Goal: Task Accomplishment & Management: Manage account settings

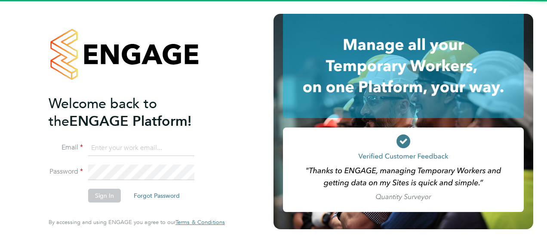
click at [106, 143] on input at bounding box center [141, 147] width 106 height 15
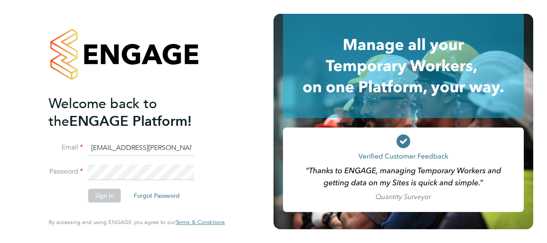
type input "gemma.ladgrove@hays.com"
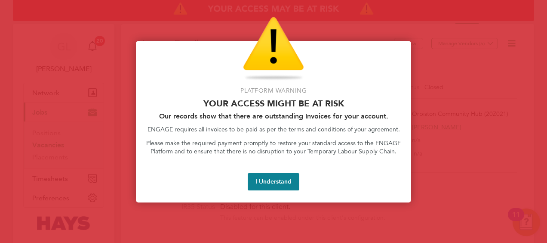
click at [261, 183] on button "I Understand" at bounding box center [274, 181] width 52 height 17
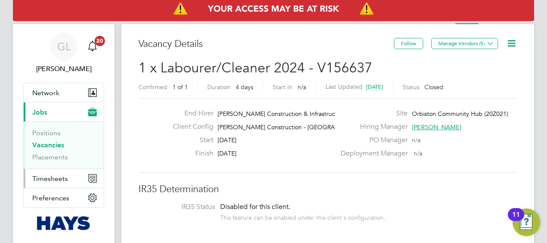
click at [50, 185] on button "Timesheets" at bounding box center [64, 178] width 80 height 19
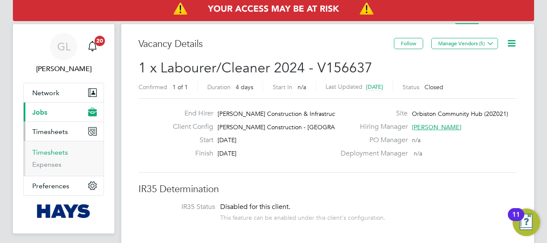
click at [42, 148] on link "Timesheets" at bounding box center [50, 152] width 36 height 8
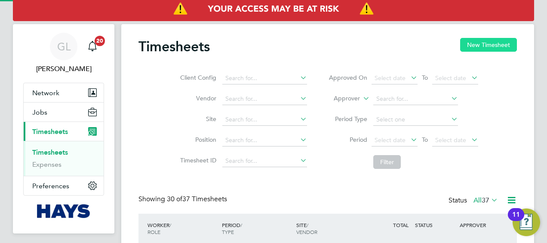
scroll to position [22, 74]
click at [492, 40] on button "New Timesheet" at bounding box center [488, 45] width 57 height 14
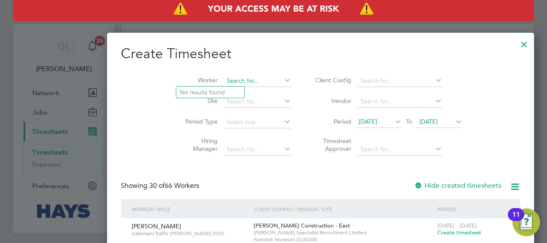
click at [224, 79] on input at bounding box center [258, 81] width 68 height 12
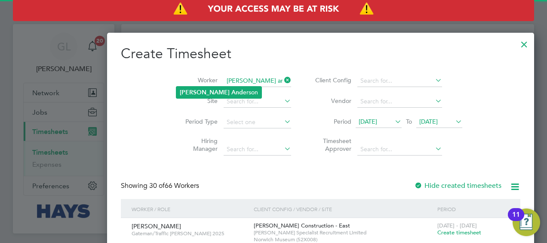
click at [212, 93] on li "David And erson" at bounding box center [218, 92] width 85 height 12
type input "[PERSON_NAME]"
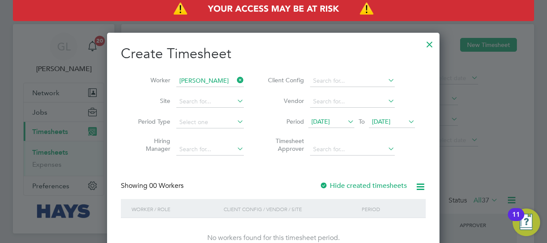
click at [368, 190] on div "Hide created timesheets" at bounding box center [364, 185] width 89 height 9
click at [364, 187] on label "Hide created timesheets" at bounding box center [363, 185] width 87 height 9
click at [365, 184] on label "Hide created timesheets" at bounding box center [363, 185] width 87 height 9
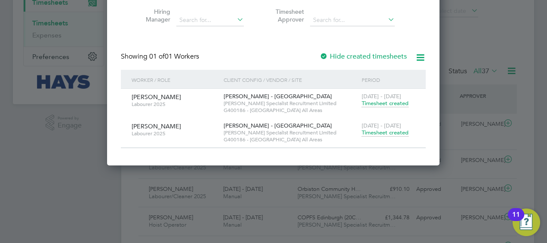
click at [378, 132] on span "Timesheet created" at bounding box center [385, 133] width 47 height 8
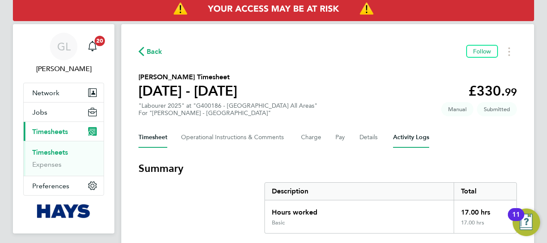
click at [395, 135] on Logs-tab "Activity Logs" at bounding box center [411, 137] width 36 height 21
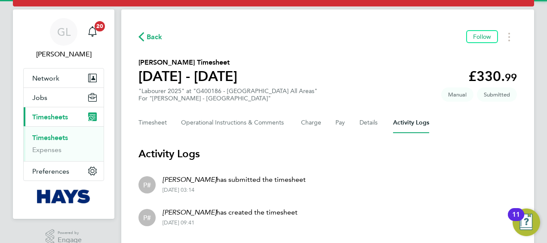
scroll to position [39, 0]
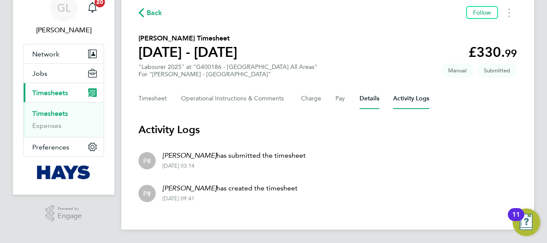
click at [377, 101] on button "Details" at bounding box center [370, 98] width 20 height 21
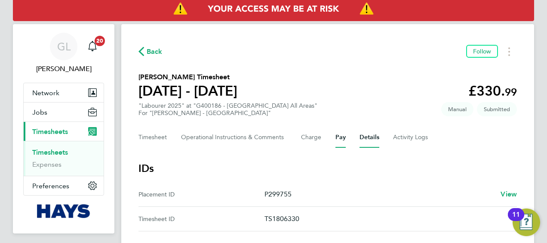
click at [343, 138] on button "Pay" at bounding box center [341, 137] width 10 height 21
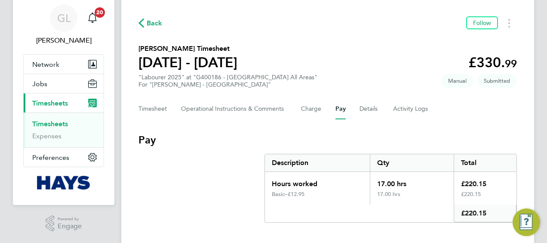
scroll to position [42, 0]
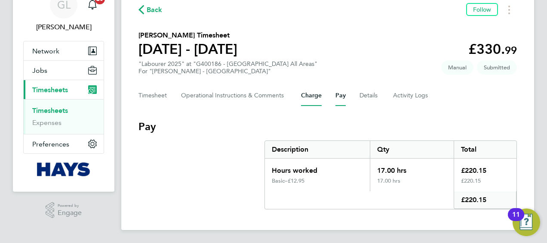
click at [320, 100] on button "Charge" at bounding box center [311, 95] width 21 height 21
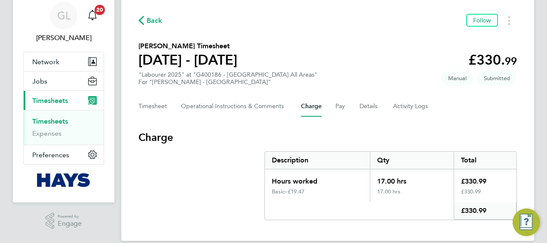
scroll to position [42, 0]
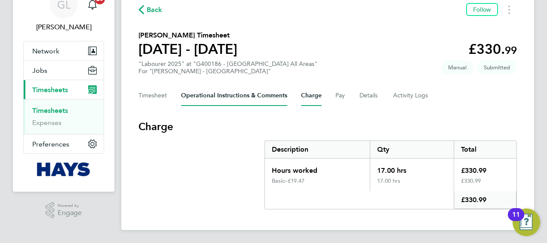
click at [265, 102] on Comments-tab "Operational Instructions & Comments" at bounding box center [234, 95] width 106 height 21
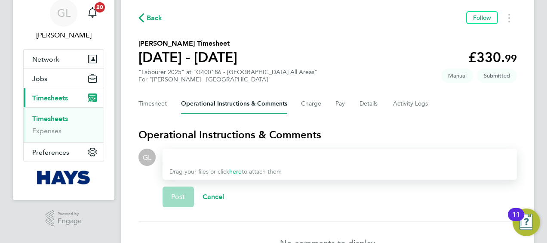
scroll to position [3, 0]
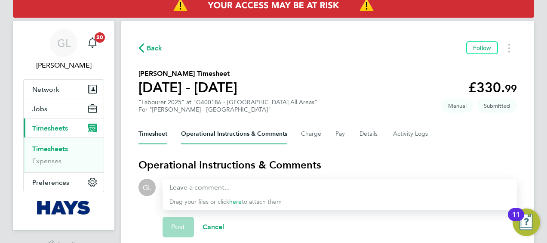
click at [156, 136] on button "Timesheet" at bounding box center [153, 134] width 29 height 21
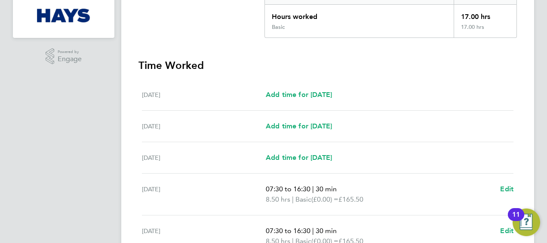
scroll to position [174, 0]
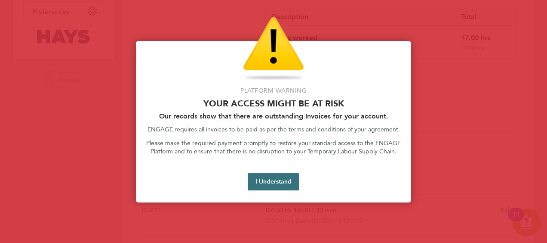
click at [271, 176] on button "I Understand" at bounding box center [274, 181] width 52 height 17
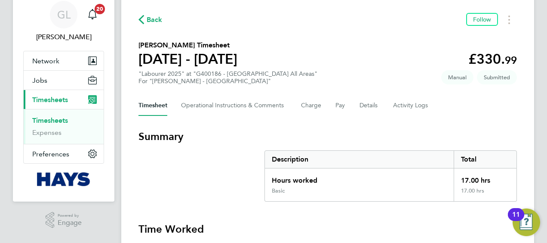
scroll to position [45, 0]
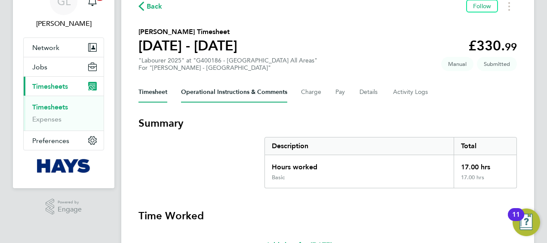
click at [227, 96] on Comments-tab "Operational Instructions & Comments" at bounding box center [234, 92] width 106 height 21
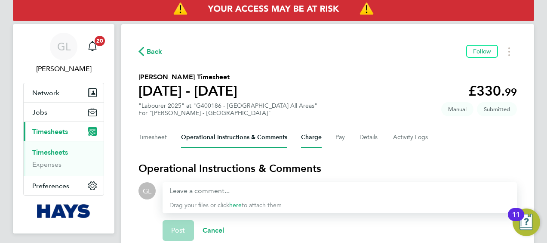
click at [314, 134] on button "Charge" at bounding box center [311, 137] width 21 height 21
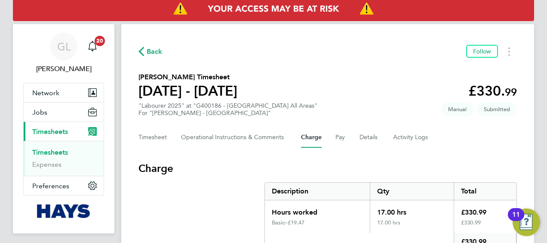
scroll to position [42, 0]
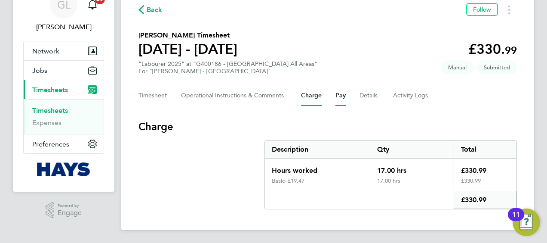
click at [341, 100] on button "Pay" at bounding box center [341, 95] width 10 height 21
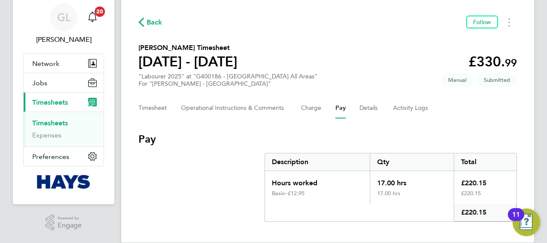
scroll to position [42, 0]
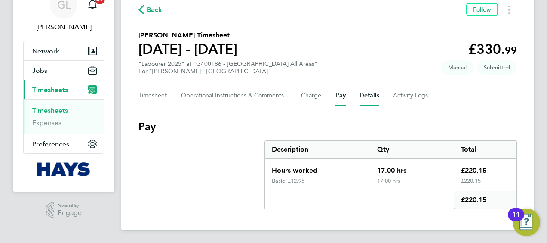
click at [377, 97] on button "Details" at bounding box center [370, 95] width 20 height 21
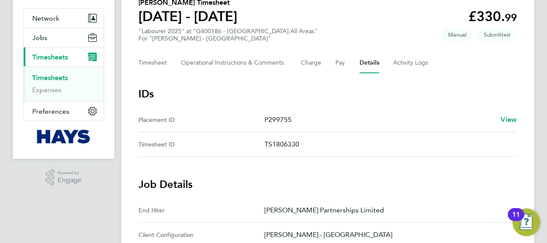
scroll to position [37, 0]
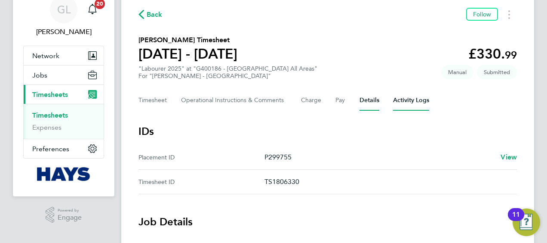
click at [409, 95] on Logs-tab "Activity Logs" at bounding box center [411, 100] width 36 height 21
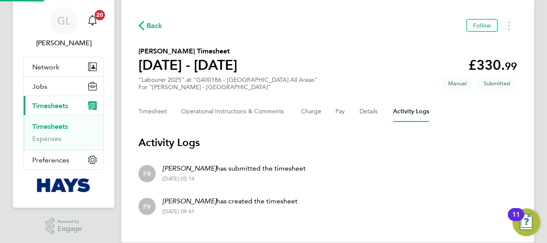
scroll to position [39, 0]
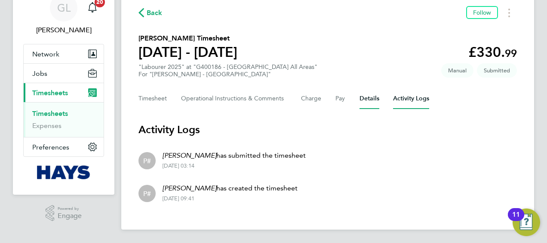
click at [371, 95] on button "Details" at bounding box center [370, 98] width 20 height 21
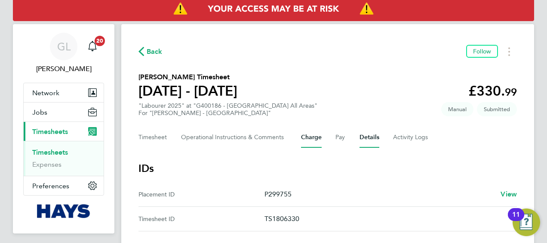
click at [307, 138] on button "Charge" at bounding box center [311, 137] width 21 height 21
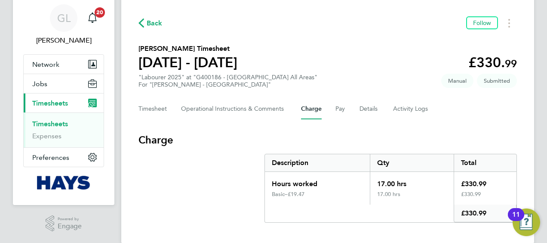
scroll to position [42, 0]
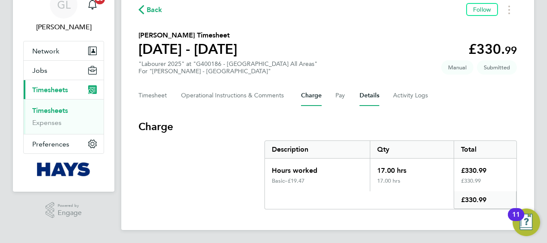
click at [370, 98] on button "Details" at bounding box center [370, 95] width 20 height 21
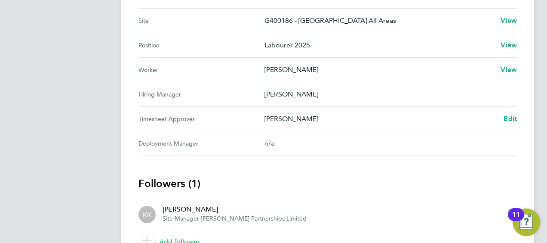
scroll to position [295, 0]
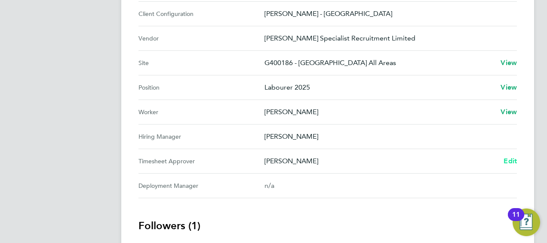
click at [510, 161] on span "Edit" at bounding box center [510, 161] width 13 height 8
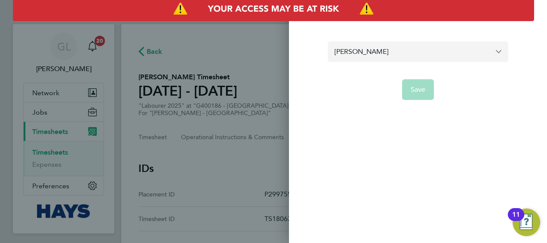
click at [497, 52] on input "[PERSON_NAME]" at bounding box center [418, 51] width 181 height 20
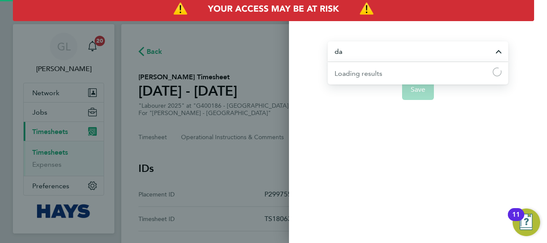
type input "d"
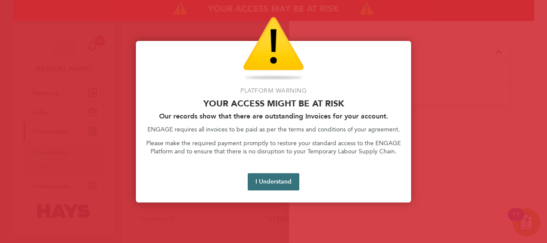
click at [281, 186] on button "I Understand" at bounding box center [274, 181] width 52 height 17
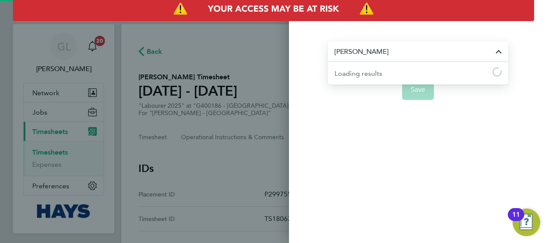
click at [383, 49] on input "[PERSON_NAME]" at bounding box center [418, 51] width 181 height 20
drag, startPoint x: 369, startPoint y: 77, endPoint x: 386, endPoint y: 85, distance: 19.1
click at [371, 77] on li "[PERSON_NAME]" at bounding box center [422, 72] width 174 height 21
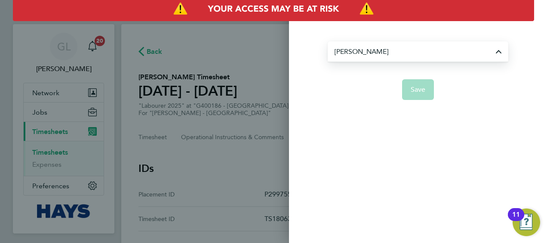
type input "[PERSON_NAME]"
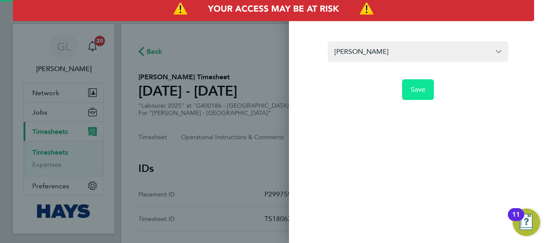
click at [415, 90] on span "Save" at bounding box center [418, 89] width 15 height 9
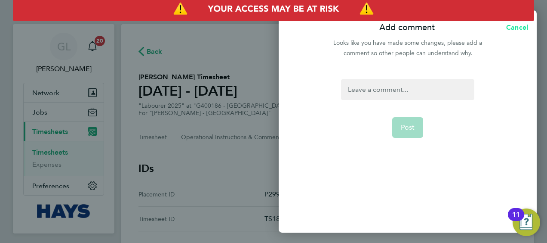
click at [518, 31] on span "Cancel" at bounding box center [516, 27] width 25 height 8
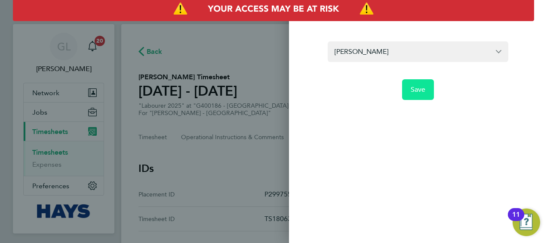
click at [417, 85] on span "Save" at bounding box center [418, 89] width 15 height 9
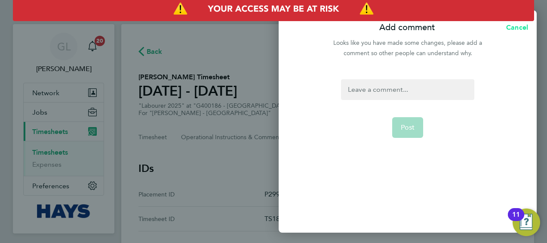
click at [517, 28] on span "Cancel" at bounding box center [516, 27] width 25 height 8
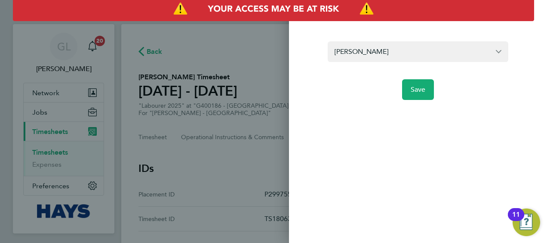
click at [232, 98] on div "Back Edit timesheet approver David Murray Save" at bounding box center [273, 121] width 547 height 243
click at [209, 162] on div "Back Edit timesheet approver David Murray Save" at bounding box center [273, 121] width 547 height 243
click at [229, 148] on div "Back Edit timesheet approver David Murray Save" at bounding box center [273, 121] width 547 height 243
click at [276, 198] on div "Back Edit timesheet approver David Murray Save" at bounding box center [273, 121] width 547 height 243
drag, startPoint x: 212, startPoint y: 212, endPoint x: 147, endPoint y: 109, distance: 121.7
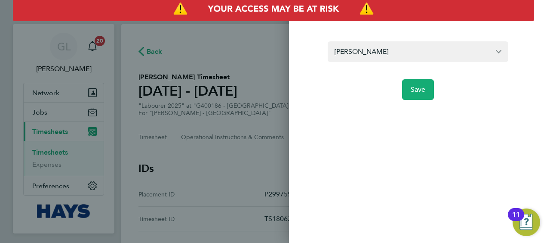
click at [207, 207] on div "Back Edit timesheet approver David Murray Save" at bounding box center [273, 121] width 547 height 243
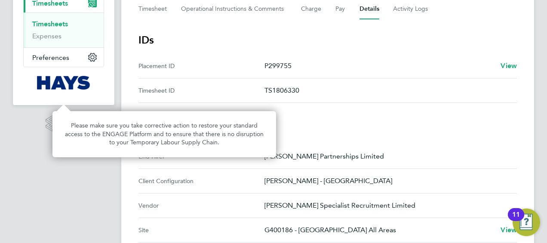
scroll to position [42, 0]
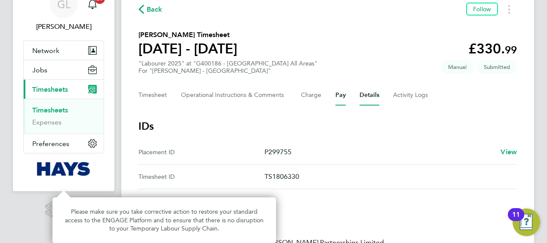
click at [337, 96] on button "Pay" at bounding box center [341, 95] width 10 height 21
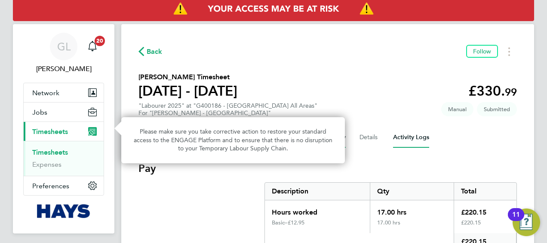
click at [410, 130] on Logs-tab "Activity Logs" at bounding box center [411, 137] width 36 height 21
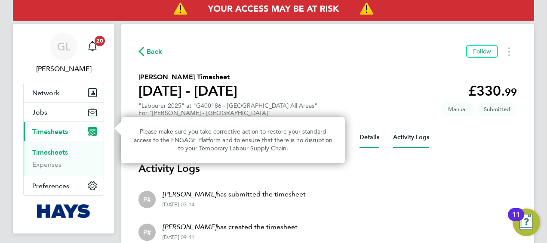
click at [366, 143] on button "Details" at bounding box center [370, 137] width 20 height 21
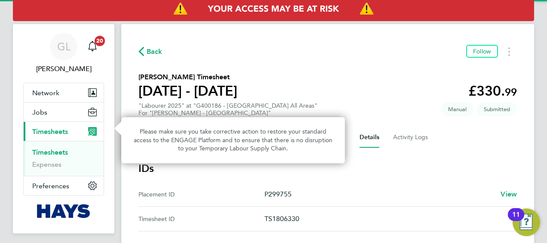
click at [334, 78] on section "David Anderson's Timesheet 16 - 22 Aug 2025 £330. 99 "Labourer 2025" at "G40018…" at bounding box center [328, 94] width 379 height 45
click at [232, 93] on h1 "16 - 22 Aug 2025" at bounding box center [188, 90] width 99 height 17
click at [258, 168] on h3 "IDs" at bounding box center [328, 168] width 379 height 14
drag, startPoint x: 293, startPoint y: 142, endPoint x: 299, endPoint y: 141, distance: 5.3
click at [296, 142] on p "Please make sure you take corrective action to restore your standard access to …" at bounding box center [233, 139] width 203 height 25
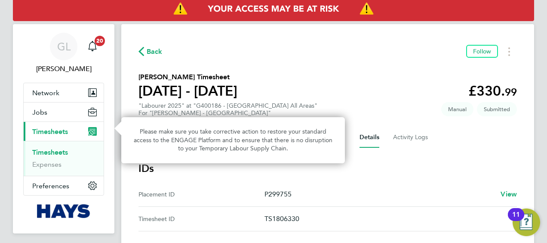
click at [340, 100] on section "David Anderson's Timesheet 16 - 22 Aug 2025 £330. 99 "Labourer 2025" at "G40018…" at bounding box center [328, 94] width 379 height 45
click at [341, 100] on section "David Anderson's Timesheet 16 - 22 Aug 2025 £330. 99 "Labourer 2025" at "G40018…" at bounding box center [328, 94] width 379 height 45
drag, startPoint x: 263, startPoint y: 204, endPoint x: 324, endPoint y: 162, distance: 74.4
click at [263, 203] on ID "Placement ID P299755 View" at bounding box center [328, 194] width 379 height 25
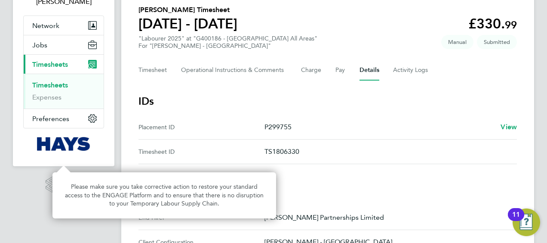
scroll to position [86, 0]
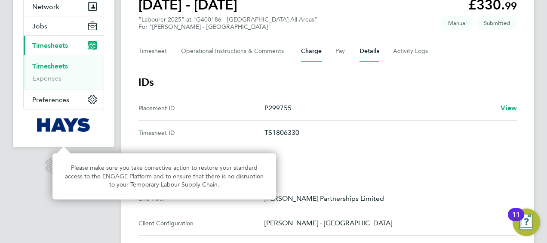
click at [303, 55] on button "Charge" at bounding box center [311, 51] width 21 height 21
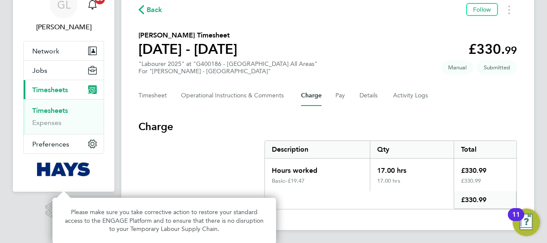
scroll to position [42, 0]
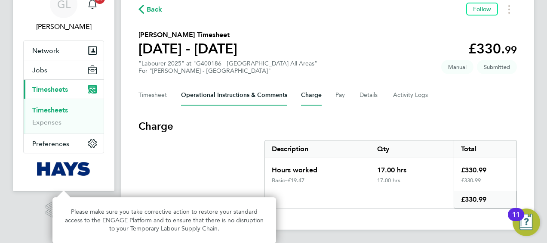
click at [268, 95] on Comments-tab "Operational Instructions & Comments" at bounding box center [234, 95] width 106 height 21
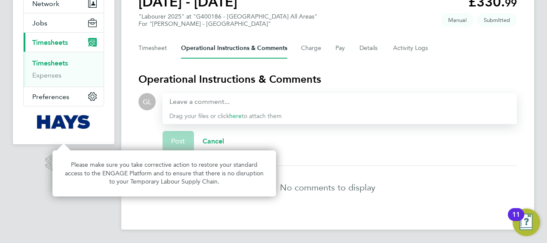
scroll to position [90, 0]
click at [309, 48] on button "Charge" at bounding box center [311, 47] width 21 height 21
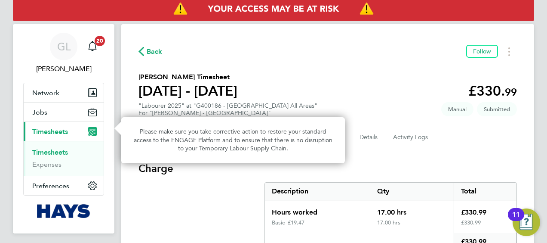
scroll to position [42, 0]
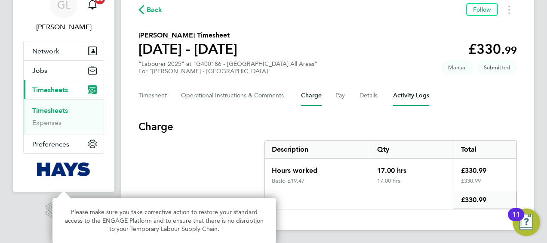
click at [423, 96] on Logs-tab "Activity Logs" at bounding box center [411, 95] width 36 height 21
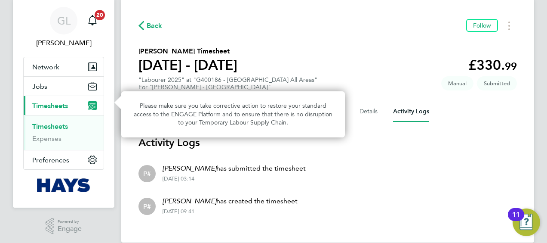
scroll to position [39, 0]
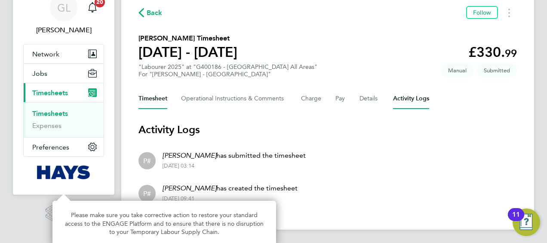
click at [158, 97] on button "Timesheet" at bounding box center [153, 98] width 29 height 21
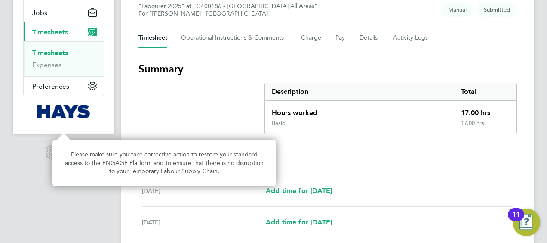
scroll to position [86, 0]
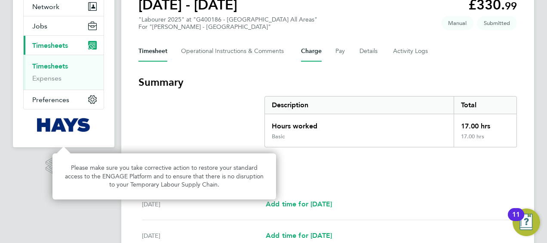
click at [310, 58] on button "Charge" at bounding box center [311, 51] width 21 height 21
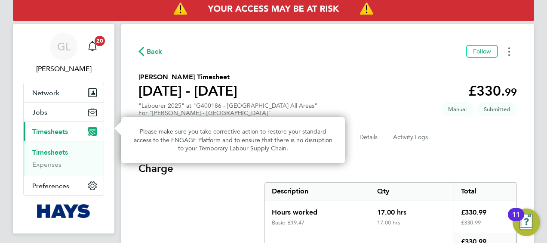
click at [514, 48] on button "Timesheets Menu" at bounding box center [509, 51] width 15 height 13
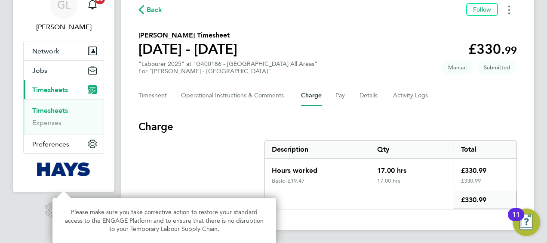
scroll to position [42, 0]
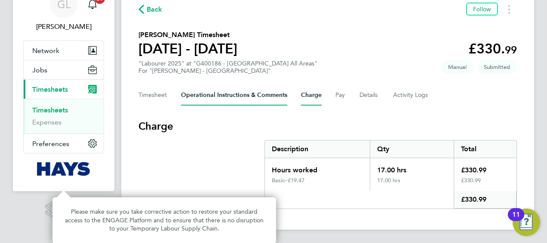
click at [214, 90] on Comments-tab "Operational Instructions & Comments" at bounding box center [234, 95] width 106 height 21
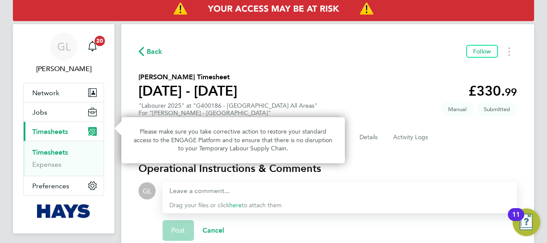
drag, startPoint x: 361, startPoint y: 83, endPoint x: 364, endPoint y: 89, distance: 7.1
click at [361, 83] on section "David Anderson's Timesheet 16 - 22 Aug 2025 £330. 99 "Labourer 2025" at "G40018…" at bounding box center [328, 94] width 379 height 45
click at [419, 140] on Logs-tab "Activity Logs" at bounding box center [411, 137] width 36 height 21
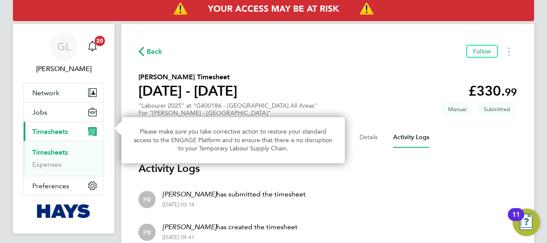
scroll to position [39, 0]
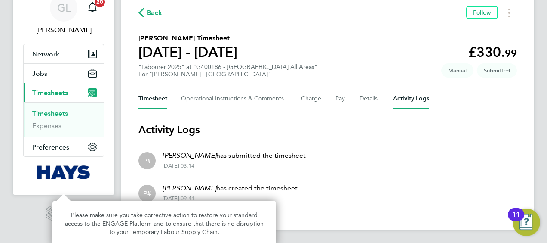
click at [140, 101] on button "Timesheet" at bounding box center [153, 98] width 29 height 21
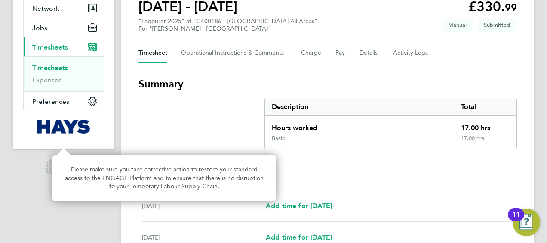
scroll to position [43, 0]
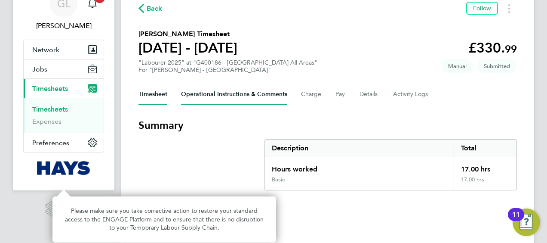
click at [219, 101] on Comments-tab "Operational Instructions & Comments" at bounding box center [234, 94] width 106 height 21
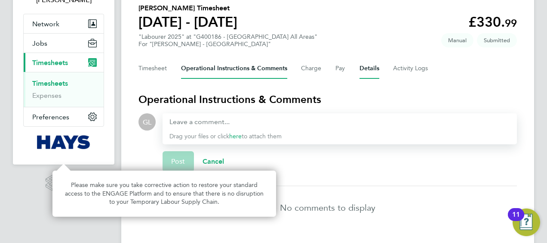
scroll to position [86, 0]
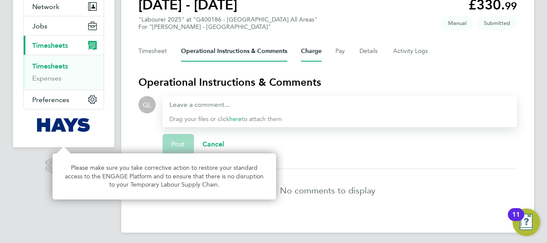
click at [310, 52] on button "Charge" at bounding box center [311, 51] width 21 height 21
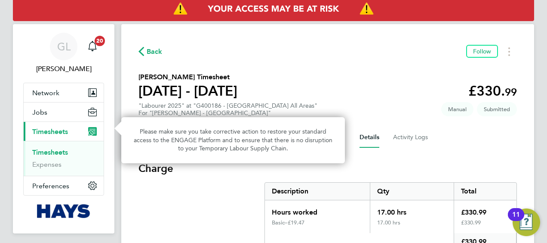
click at [374, 136] on button "Details" at bounding box center [370, 137] width 20 height 21
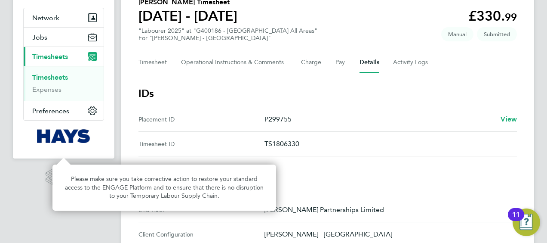
scroll to position [37, 0]
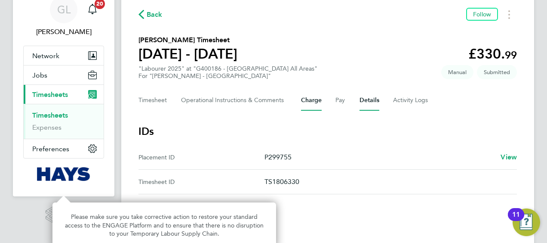
click at [315, 102] on button "Charge" at bounding box center [311, 100] width 21 height 21
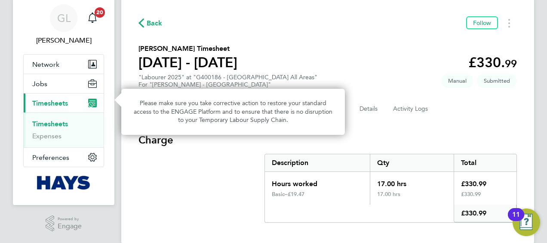
scroll to position [42, 0]
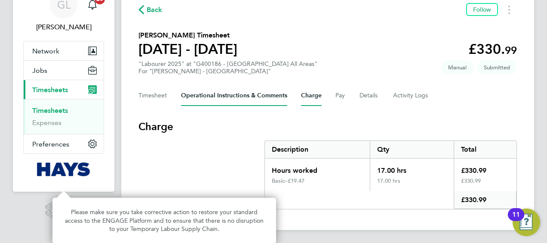
click at [238, 97] on Comments-tab "Operational Instructions & Comments" at bounding box center [234, 95] width 106 height 21
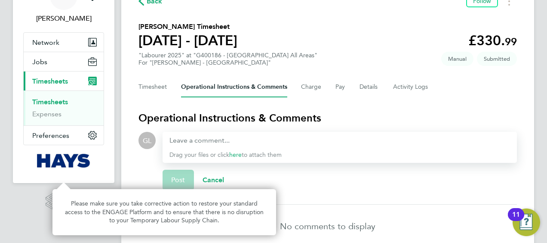
scroll to position [90, 0]
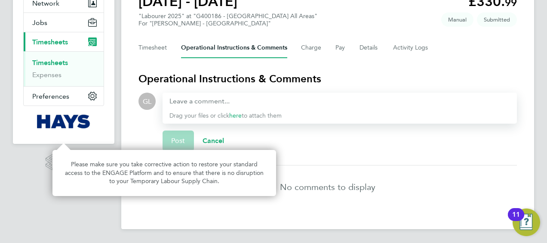
click at [316, 59] on div "Back Follow David Anderson's Timesheet 16 - 22 Aug 2025 £330. 99 "Labourer 2025…" at bounding box center [327, 82] width 413 height 294
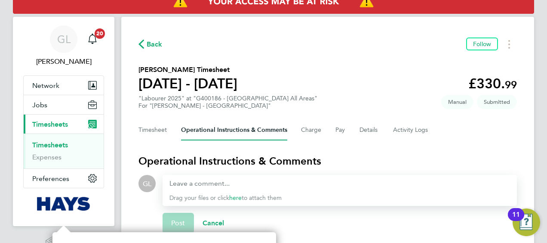
scroll to position [3, 0]
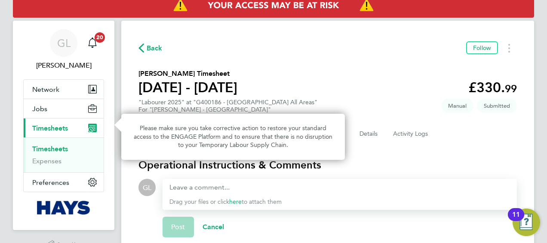
click at [380, 65] on div "Back Follow David Anderson's Timesheet 16 - 22 Aug 2025 £330. 99 "Labourer 2025…" at bounding box center [327, 168] width 413 height 294
click at [385, 124] on div "Timesheet Operational Instructions & Comments Charge Pay Details Activity Logs" at bounding box center [328, 134] width 379 height 21
click at [402, 132] on Logs-tab "Activity Logs" at bounding box center [411, 134] width 36 height 21
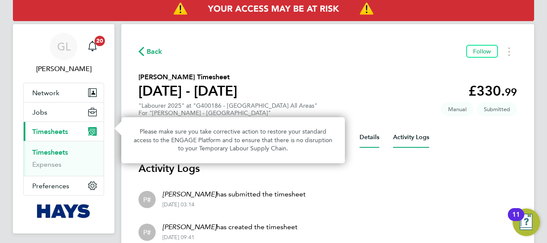
click at [365, 137] on button "Details" at bounding box center [370, 137] width 20 height 21
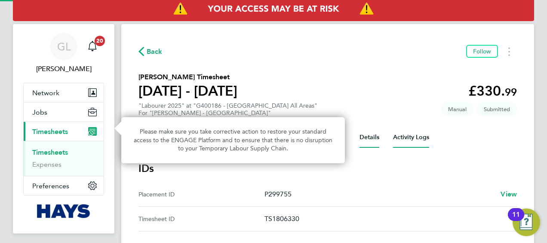
click at [419, 137] on Logs-tab "Activity Logs" at bounding box center [411, 137] width 36 height 21
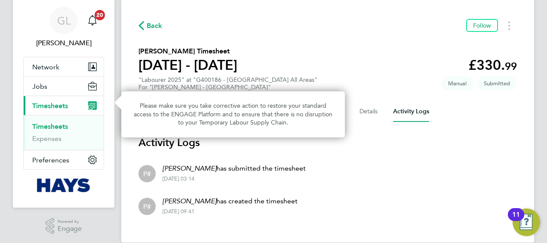
scroll to position [39, 0]
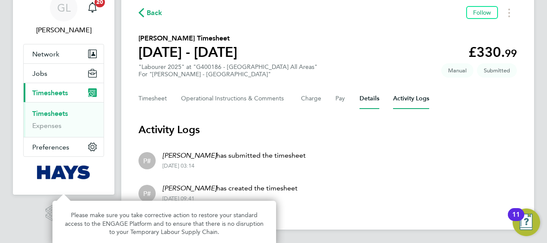
click at [368, 99] on button "Details" at bounding box center [370, 98] width 20 height 21
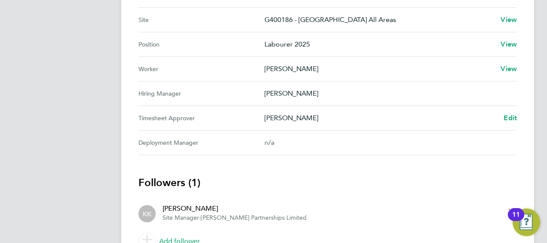
scroll to position [381, 0]
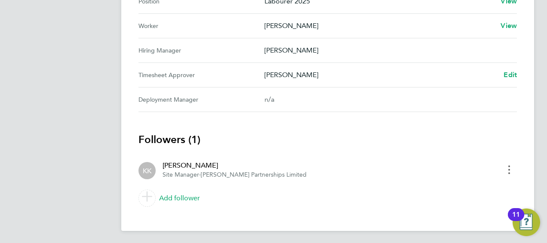
click at [510, 169] on circle "timesheet menu" at bounding box center [510, 170] width 2 height 2
click at [149, 195] on icon at bounding box center [146, 196] width 9 height 9
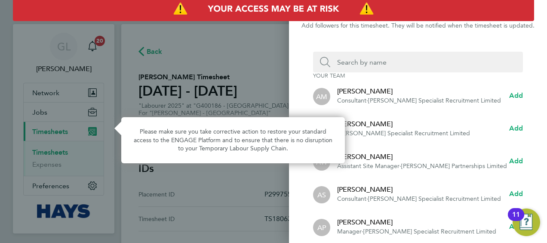
click at [357, 61] on input "Search team member by name:" at bounding box center [421, 62] width 182 height 21
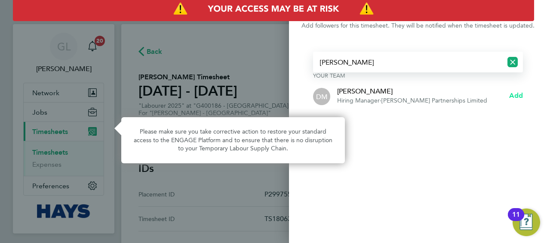
type input "david mu"
click at [515, 97] on span "Add" at bounding box center [517, 95] width 14 height 8
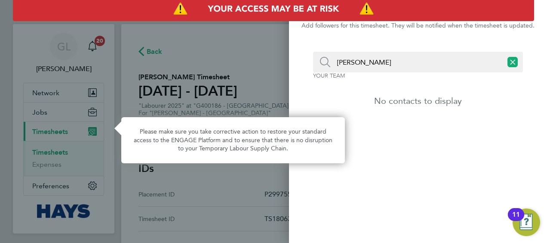
click at [218, 182] on div "Back Add follower Add followers for this timesheet. They will be notified when …" at bounding box center [273, 121] width 547 height 243
click at [158, 93] on div "Back Add follower Add followers for this timesheet. They will be notified when …" at bounding box center [273, 121] width 547 height 243
click at [510, 62] on icon "Reset search input" at bounding box center [513, 62] width 10 height 10
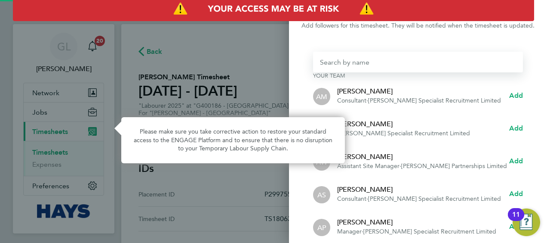
click at [269, 77] on div "Back Add follower Add followers for this timesheet. They will be notified when …" at bounding box center [273, 121] width 547 height 243
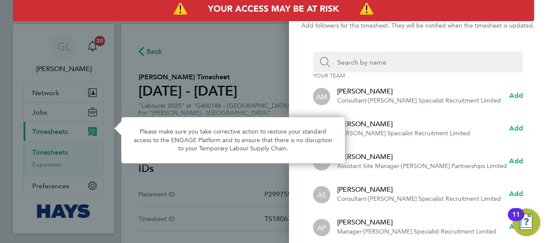
click at [268, 53] on div "Back Add follower Add followers for this timesheet. They will be notified when …" at bounding box center [273, 121] width 547 height 243
click at [266, 51] on div "Back Add follower Add followers for this timesheet. They will be notified when …" at bounding box center [273, 121] width 547 height 243
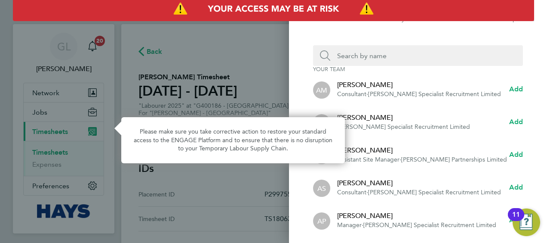
scroll to position [10, 0]
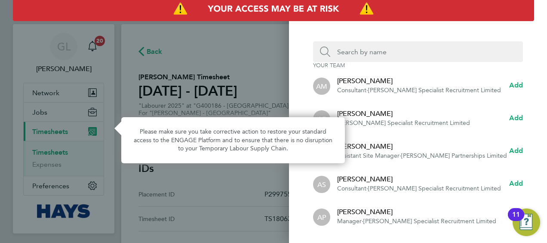
click at [258, 219] on div "Back Add follower Add followers for this timesheet. They will be notified when …" at bounding box center [273, 121] width 547 height 243
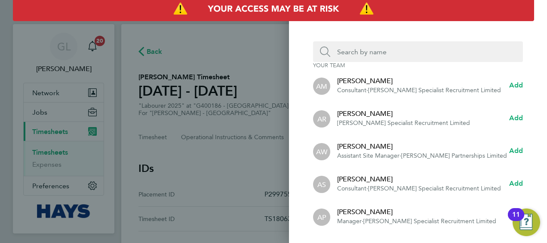
click at [225, 64] on div "Back Add follower Add followers for this timesheet. They will be notified when …" at bounding box center [273, 121] width 547 height 243
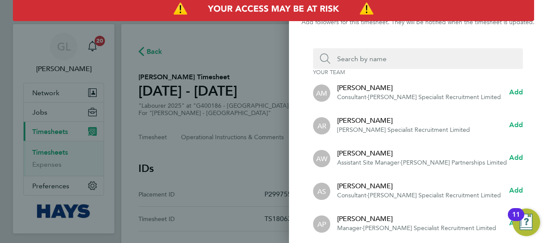
scroll to position [0, 0]
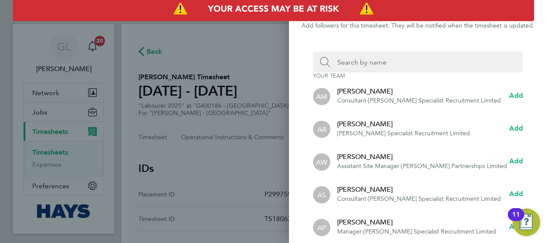
click at [346, 19] on img "Access At Risk" at bounding box center [274, 9] width 522 height 24
click at [352, 32] on div at bounding box center [418, 36] width 258 height 10
click at [286, 34] on div "Back Add follower Add followers for this timesheet. They will be notified when …" at bounding box center [273, 121] width 547 height 243
click at [272, 31] on div "Back Add follower Add followers for this timesheet. They will be notified when …" at bounding box center [273, 121] width 547 height 243
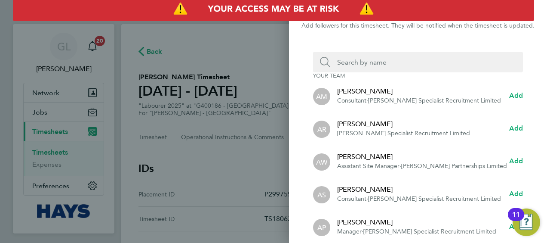
drag, startPoint x: 272, startPoint y: 31, endPoint x: 259, endPoint y: 36, distance: 13.8
click at [260, 35] on div "Back Add follower Add followers for this timesheet. They will be notified when …" at bounding box center [273, 121] width 547 height 243
click at [259, 36] on div "Back Add follower Add followers for this timesheet. They will be notified when …" at bounding box center [273, 121] width 547 height 243
drag, startPoint x: 259, startPoint y: 36, endPoint x: 164, endPoint y: 185, distance: 177.6
click at [162, 160] on div "Back Add follower Add followers for this timesheet. They will be notified when …" at bounding box center [273, 121] width 547 height 243
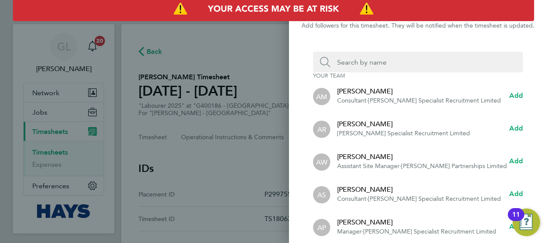
click at [173, 206] on div "Back Add follower Add followers for this timesheet. They will be notified when …" at bounding box center [273, 121] width 547 height 243
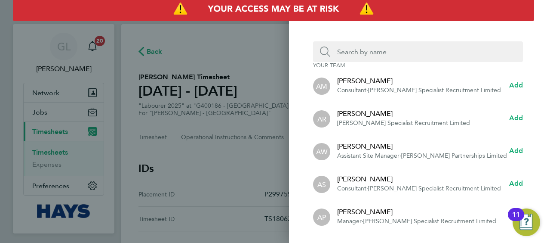
click at [246, 220] on div "Back Add follower Add followers for this timesheet. They will be notified when …" at bounding box center [273, 121] width 547 height 243
click at [247, 217] on div "Back Add follower Add followers for this timesheet. They will be notified when …" at bounding box center [273, 121] width 547 height 243
click at [244, 216] on div "Back Add follower Add followers for this timesheet. They will be notified when …" at bounding box center [273, 121] width 547 height 243
click at [259, 139] on div "Back Add follower Add followers for this timesheet. They will be notified when …" at bounding box center [273, 121] width 547 height 243
click at [253, 130] on div "Back Add follower Add followers for this timesheet. They will be notified when …" at bounding box center [273, 121] width 547 height 243
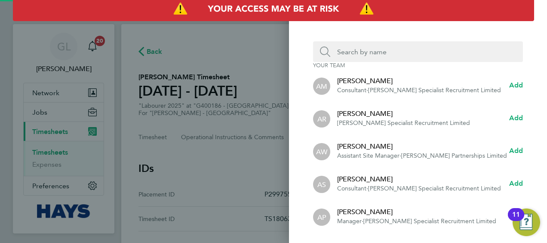
click at [250, 129] on div "Back Add follower Add followers for this timesheet. They will be notified when …" at bounding box center [273, 121] width 547 height 243
drag, startPoint x: 218, startPoint y: 96, endPoint x: 204, endPoint y: 59, distance: 38.7
click at [207, 75] on div "Back Add follower Add followers for this timesheet. They will be notified when …" at bounding box center [273, 121] width 547 height 243
drag, startPoint x: 209, startPoint y: 41, endPoint x: 211, endPoint y: 35, distance: 6.3
click at [210, 38] on div "Back Add follower Add followers for this timesheet. They will be notified when …" at bounding box center [273, 121] width 547 height 243
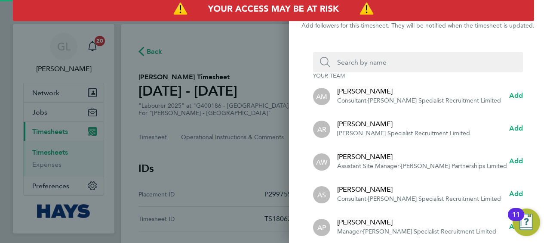
click at [224, 92] on div "Back Add follower Add followers for this timesheet. They will be notified when …" at bounding box center [273, 121] width 547 height 243
click at [314, 34] on div at bounding box center [418, 36] width 258 height 10
click at [540, 14] on div "Back Add follower" at bounding box center [418, 10] width 258 height 21
click at [540, 8] on div "Back Add follower" at bounding box center [418, 10] width 258 height 21
drag, startPoint x: 538, startPoint y: 6, endPoint x: 527, endPoint y: 15, distance: 13.8
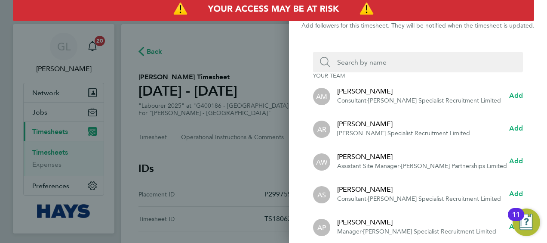
click at [536, 6] on div "Back Add follower" at bounding box center [418, 10] width 258 height 21
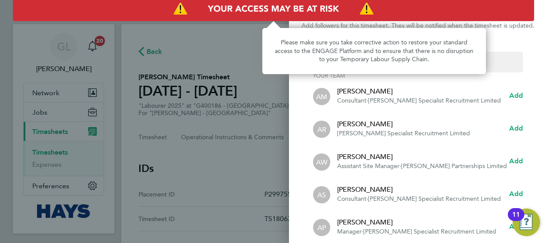
click at [223, 10] on img "Access At Risk" at bounding box center [274, 9] width 522 height 24
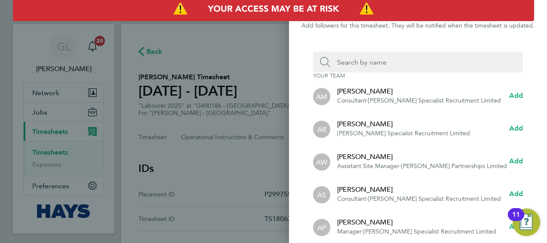
drag, startPoint x: 217, startPoint y: 80, endPoint x: 229, endPoint y: 90, distance: 15.0
click at [217, 80] on div "Back Add follower Add followers for this timesheet. They will be notified when …" at bounding box center [273, 121] width 547 height 243
click at [309, 104] on div "Your team AM Aaron Murphy Consultant · Hays Specialist Recruitment Limited Add …" at bounding box center [418, 147] width 258 height 212
click at [246, 42] on div "Back Add follower Add followers for this timesheet. They will be notified when …" at bounding box center [273, 121] width 547 height 243
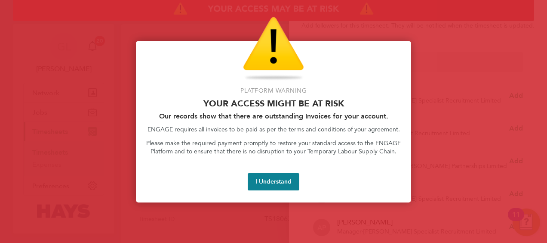
drag, startPoint x: 275, startPoint y: 178, endPoint x: 290, endPoint y: 184, distance: 16.8
click at [275, 178] on button "I Understand" at bounding box center [274, 181] width 52 height 17
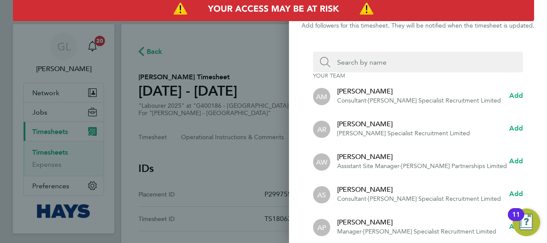
click at [257, 120] on div "Back Add follower Add followers for this timesheet. They will be notified when …" at bounding box center [273, 121] width 547 height 243
click at [233, 32] on div "Back Add follower Add followers for this timesheet. They will be notified when …" at bounding box center [273, 121] width 547 height 243
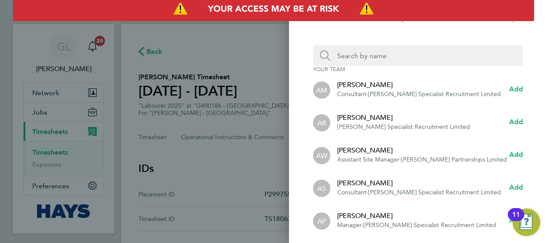
scroll to position [10, 0]
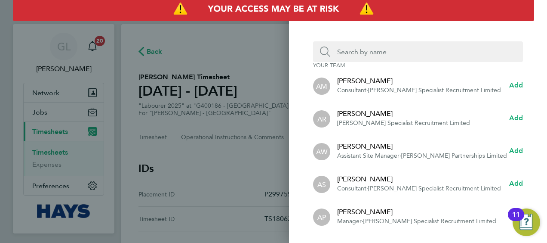
click at [53, 148] on div "Back Add follower Add followers for this timesheet. They will be notified when …" at bounding box center [273, 121] width 547 height 243
drag, startPoint x: 56, startPoint y: 157, endPoint x: 46, endPoint y: 89, distance: 69.0
click at [53, 156] on div "Back Add follower Add followers for this timesheet. They will be notified when …" at bounding box center [273, 121] width 547 height 243
click at [50, 73] on div "Back Add follower Add followers for this timesheet. They will be notified when …" at bounding box center [273, 121] width 547 height 243
drag, startPoint x: 59, startPoint y: 57, endPoint x: 167, endPoint y: 36, distance: 110.1
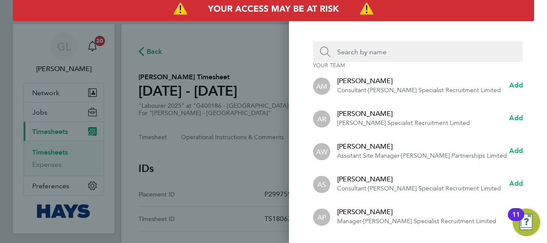
click at [60, 57] on div "Back Add follower Add followers for this timesheet. They will be notified when …" at bounding box center [273, 121] width 547 height 243
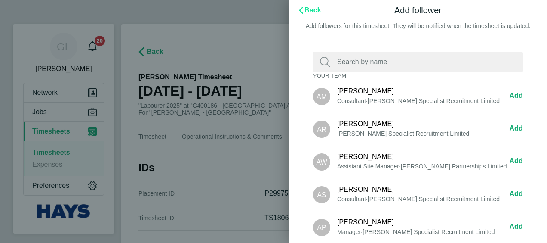
click at [303, 13] on button "Back" at bounding box center [309, 10] width 41 height 17
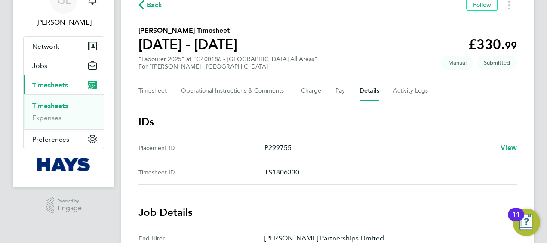
scroll to position [26, 0]
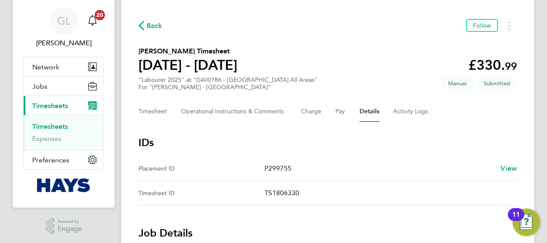
click at [392, 114] on div "Timesheet Operational Instructions & Comments Charge Pay Details Activity Logs" at bounding box center [328, 111] width 379 height 21
click at [220, 117] on Comments-tab "Operational Instructions & Comments" at bounding box center [234, 111] width 106 height 21
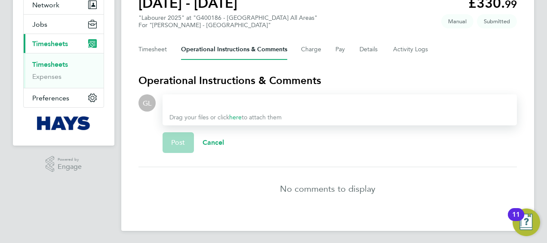
scroll to position [90, 0]
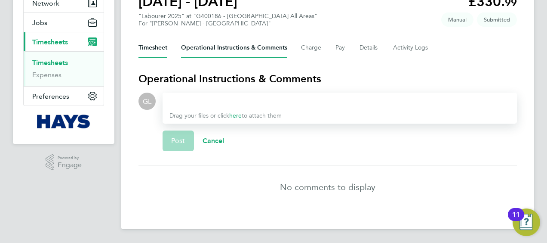
click at [151, 48] on button "Timesheet" at bounding box center [153, 47] width 29 height 21
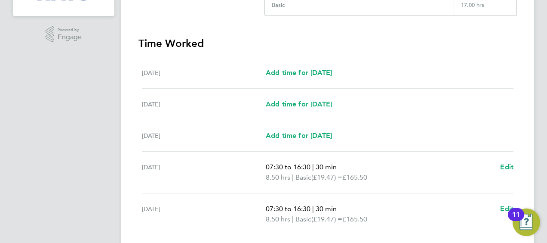
scroll to position [45, 0]
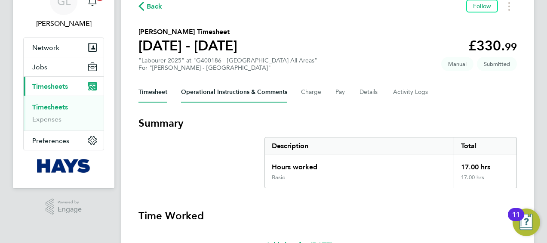
click at [214, 98] on Comments-tab "Operational Instructions & Comments" at bounding box center [234, 92] width 106 height 21
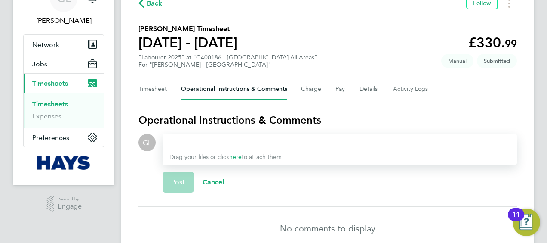
scroll to position [90, 0]
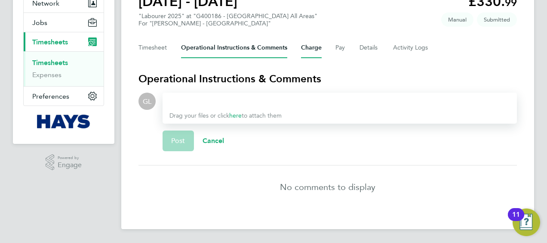
click at [319, 46] on button "Charge" at bounding box center [311, 47] width 21 height 21
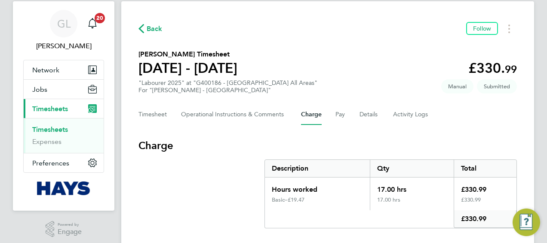
scroll to position [42, 0]
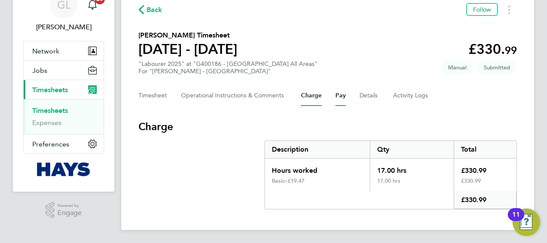
click at [337, 95] on button "Pay" at bounding box center [341, 95] width 10 height 21
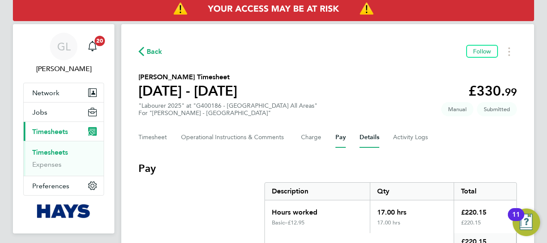
click at [372, 137] on button "Details" at bounding box center [370, 137] width 20 height 21
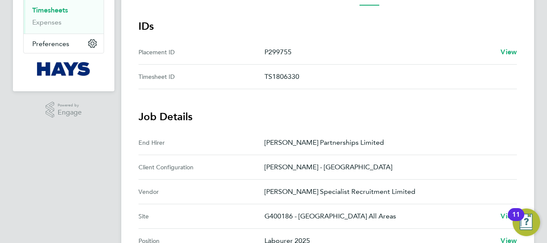
scroll to position [86, 0]
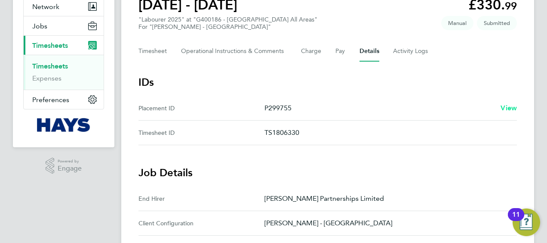
click at [511, 108] on span "View" at bounding box center [509, 108] width 16 height 8
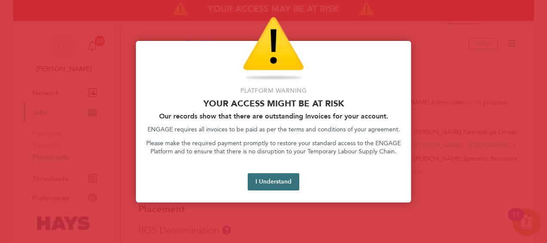
click at [287, 182] on button "I Understand" at bounding box center [274, 181] width 52 height 17
